Goal: Go to known website: Go to known website

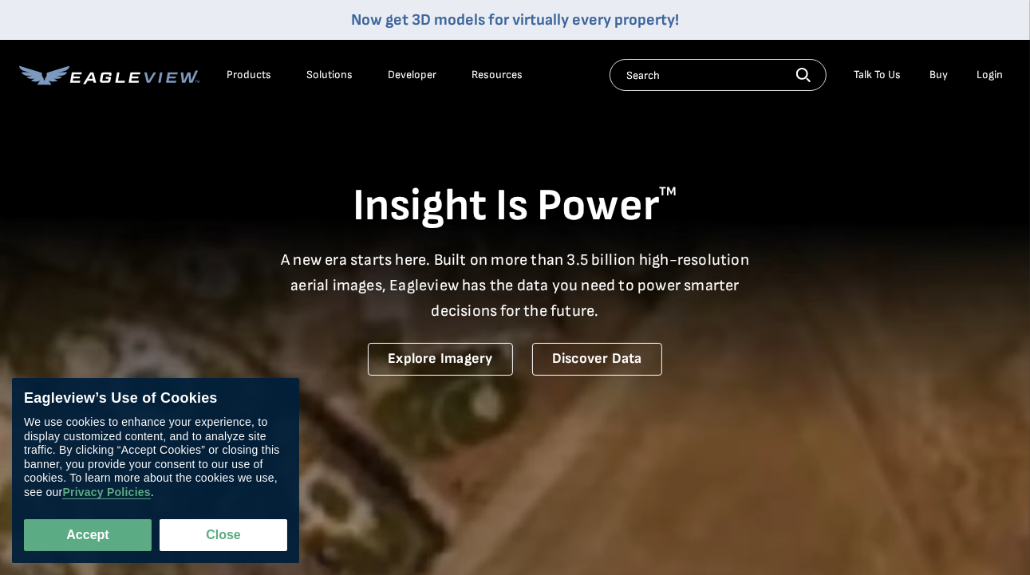
click at [988, 72] on div "Login" at bounding box center [990, 75] width 26 height 14
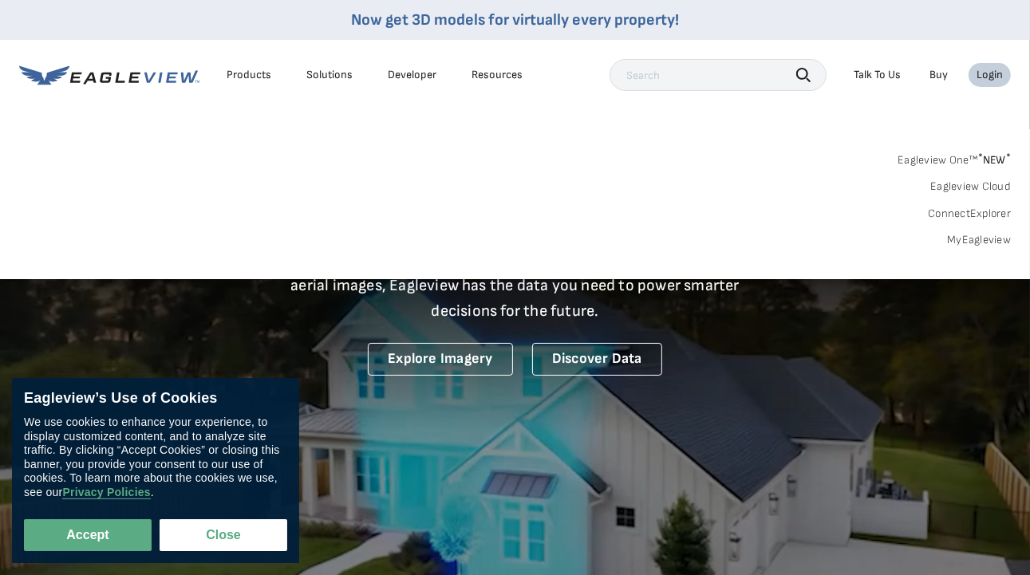
click at [992, 80] on div "Login" at bounding box center [990, 75] width 26 height 14
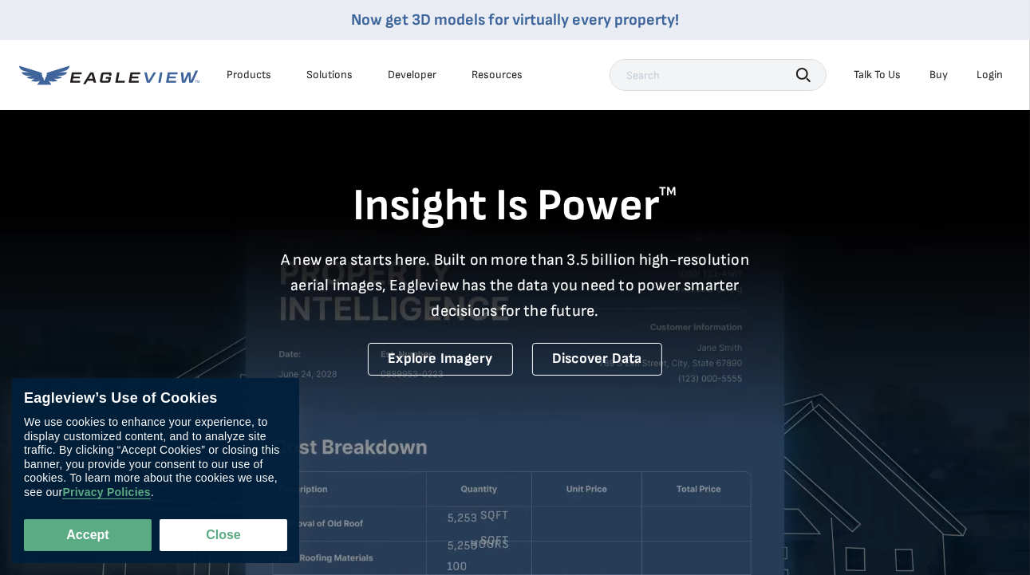
click at [992, 80] on div "Login" at bounding box center [990, 75] width 26 height 14
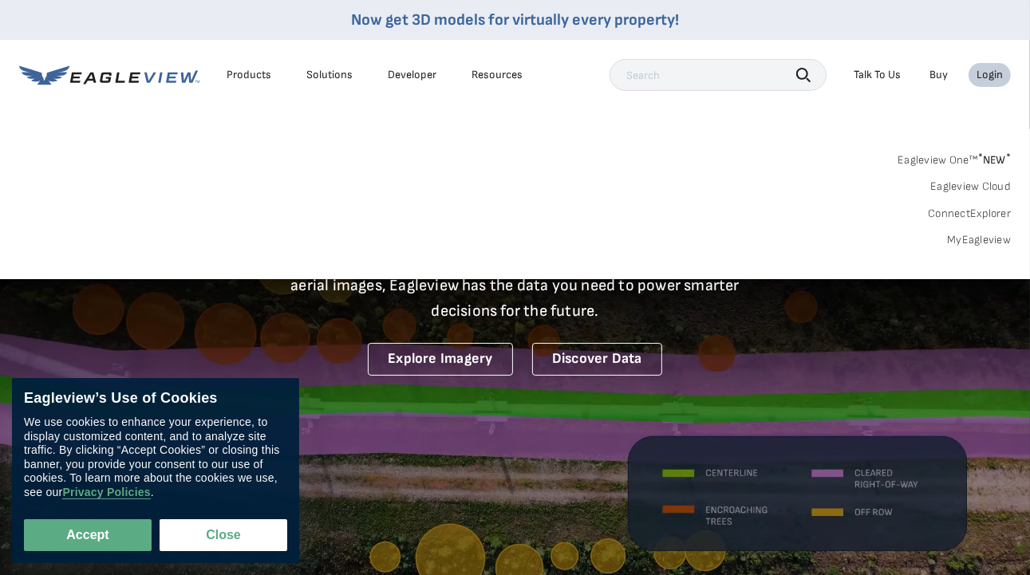
click at [967, 236] on link "MyEagleview" at bounding box center [979, 240] width 64 height 14
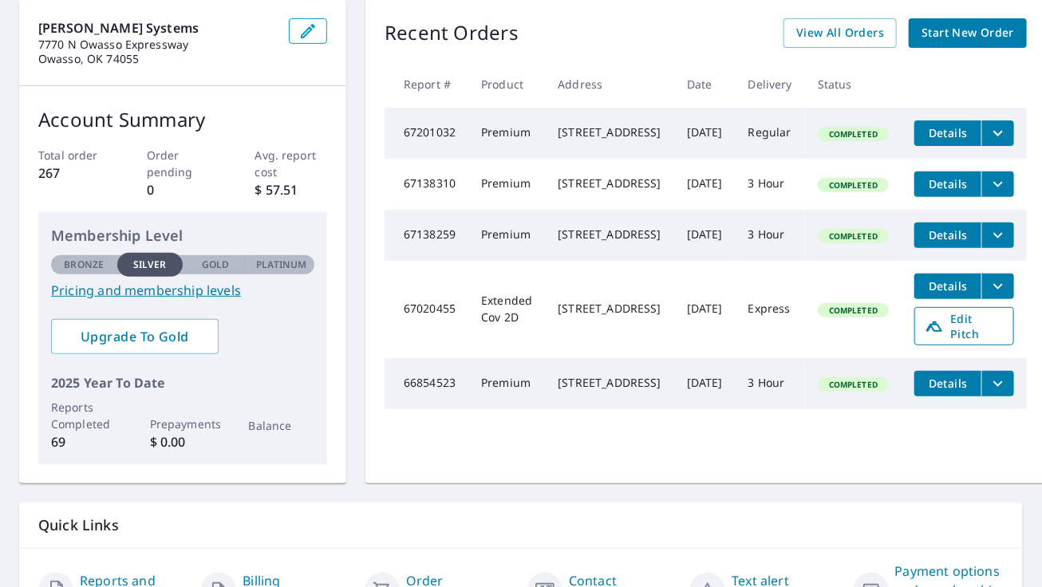
scroll to position [53, 0]
